Goal: Find specific page/section: Find specific page/section

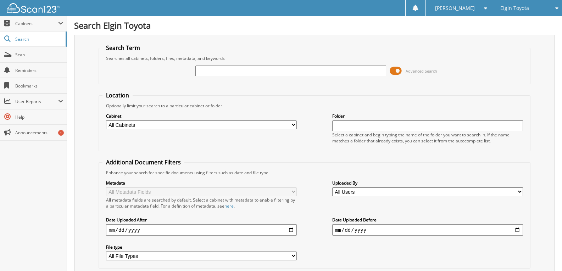
click at [220, 68] on input "text" at bounding box center [290, 71] width 191 height 11
type input "D66104"
click at [21, 161] on div "Close Cabinets This Company All Companies Email Addresses" at bounding box center [33, 143] width 67 height 255
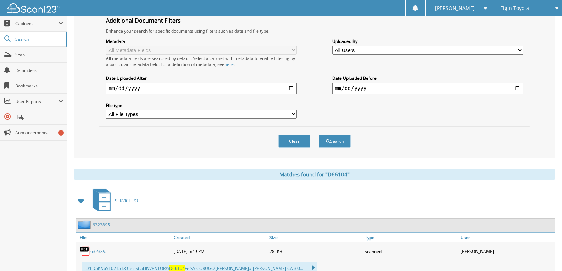
scroll to position [168, 0]
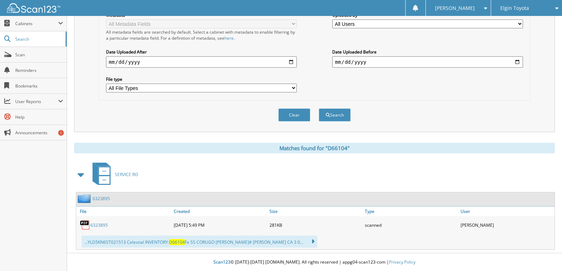
click at [497, 225] on div "[PERSON_NAME]" at bounding box center [507, 225] width 96 height 14
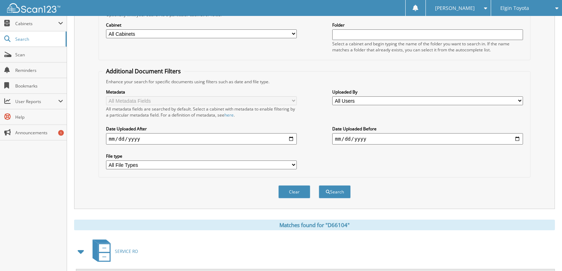
scroll to position [0, 0]
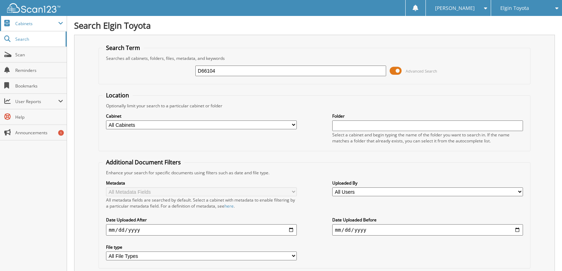
click at [21, 23] on span "Cabinets" at bounding box center [36, 24] width 43 height 6
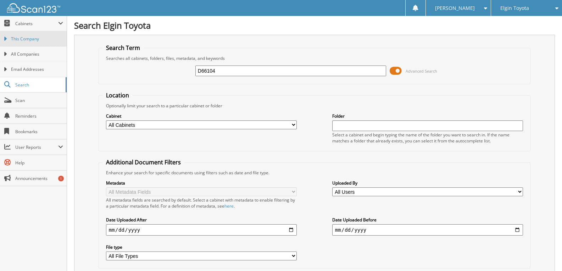
click at [23, 39] on span "This Company" at bounding box center [37, 39] width 52 height 6
